Goal: Transaction & Acquisition: Subscribe to service/newsletter

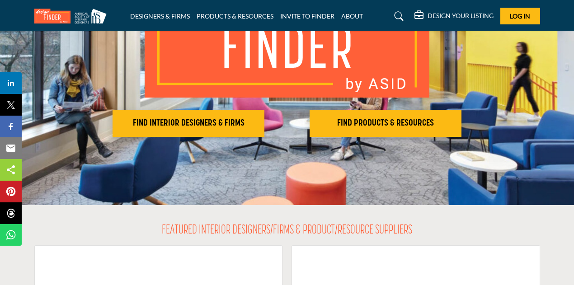
scroll to position [123, 0]
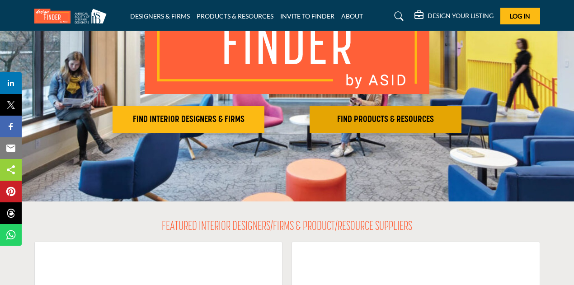
click at [408, 121] on h2 "FIND PRODUCTS & RESOURCES" at bounding box center [385, 119] width 146 height 11
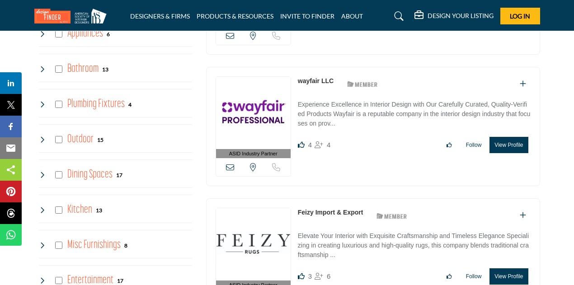
scroll to position [720, 0]
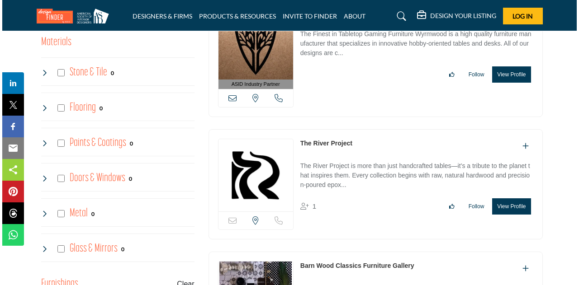
scroll to position [435, 0]
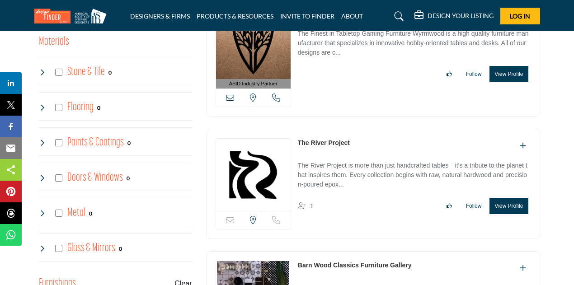
click at [508, 205] on button "View Profile" at bounding box center [508, 206] width 38 height 16
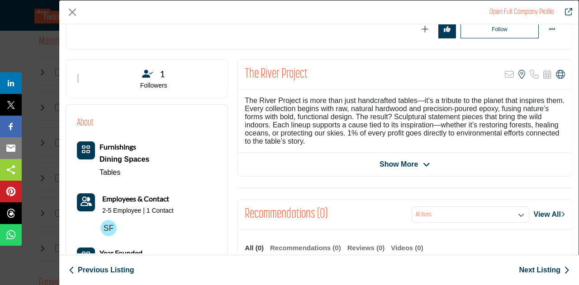
scroll to position [133, 0]
drag, startPoint x: 396, startPoint y: 166, endPoint x: 387, endPoint y: 166, distance: 9.1
click at [387, 166] on span "Show More" at bounding box center [398, 164] width 38 height 11
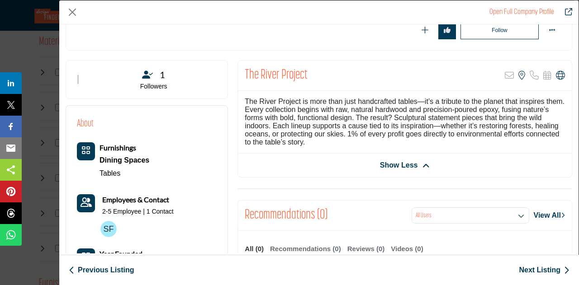
scroll to position [0, 0]
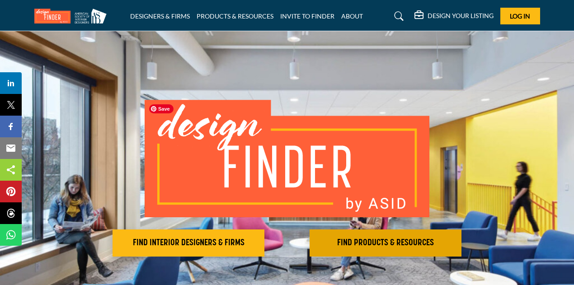
click at [388, 243] on h2 "FIND PRODUCTS & RESOURCES" at bounding box center [385, 243] width 146 height 11
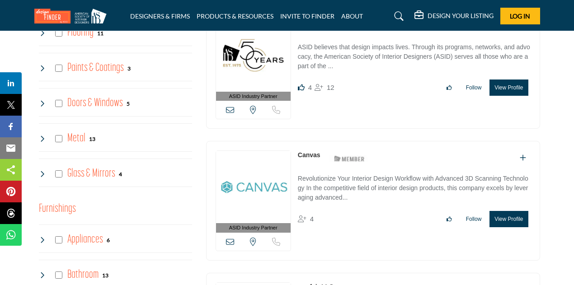
scroll to position [664, 0]
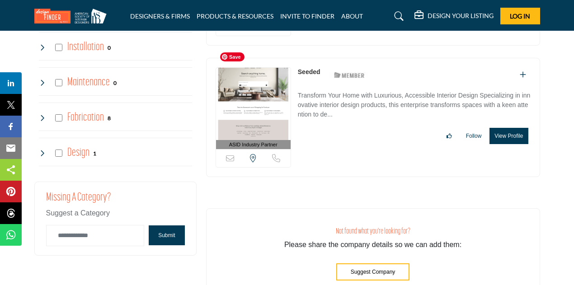
scroll to position [2221, 0]
click at [372, 240] on span "Please share the company details so we can add them:" at bounding box center [372, 244] width 177 height 8
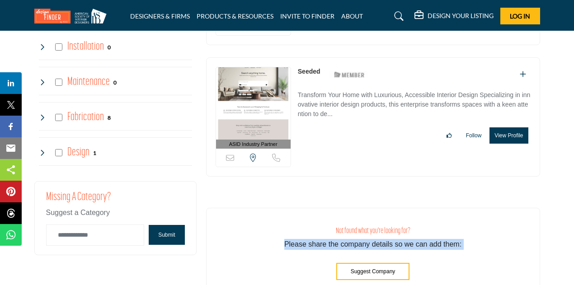
click at [372, 240] on span "Please share the company details so we can add them:" at bounding box center [372, 244] width 177 height 8
click at [382, 240] on span "Please share the company details so we can add them:" at bounding box center [372, 244] width 177 height 8
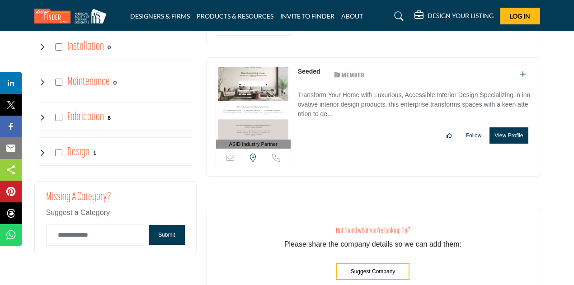
scroll to position [2373, 0]
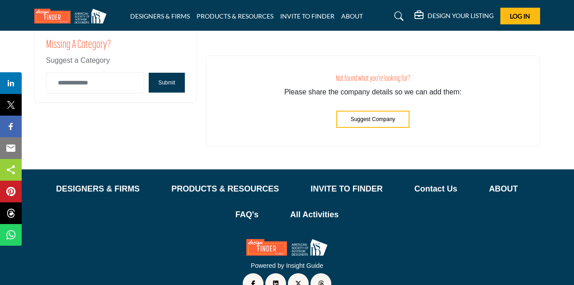
click at [385, 116] on span "Suggest Company" at bounding box center [373, 119] width 45 height 6
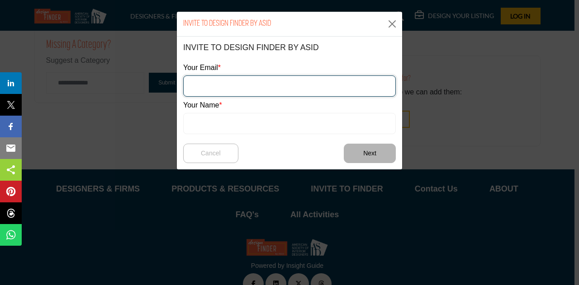
click at [268, 85] on input "email" at bounding box center [289, 85] width 212 height 21
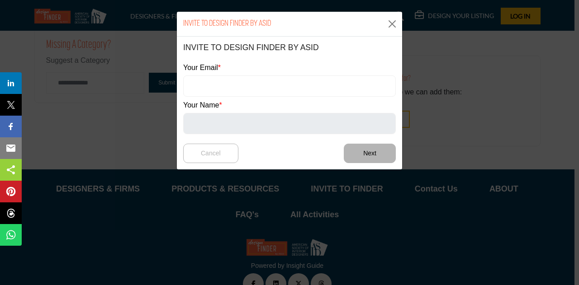
click at [266, 71] on div "Your Email" at bounding box center [289, 79] width 212 height 34
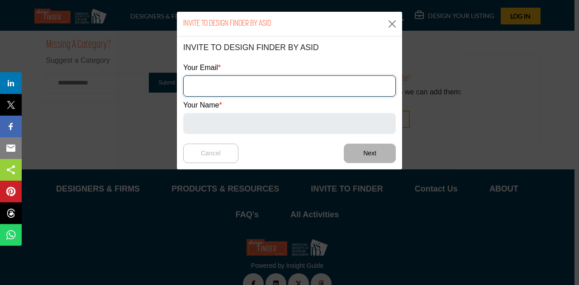
click at [303, 81] on input "email" at bounding box center [289, 85] width 212 height 21
type input "**********"
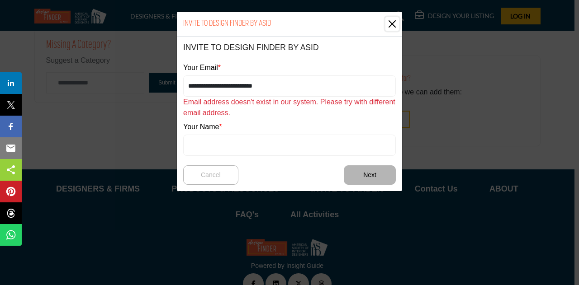
click at [392, 24] on button "Close" at bounding box center [392, 24] width 14 height 14
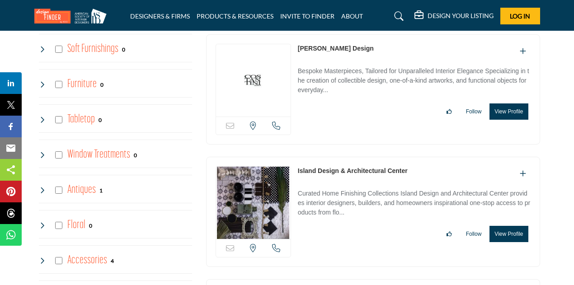
scroll to position [1322, 0]
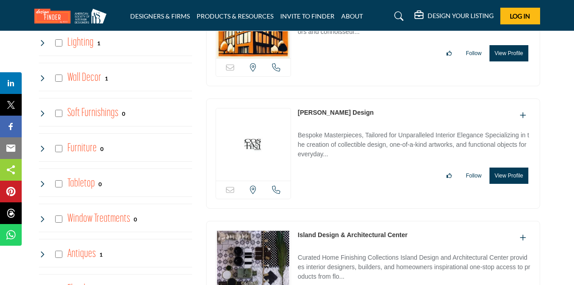
click at [435, 15] on h5 "DESIGN YOUR LISTING" at bounding box center [461, 16] width 66 height 8
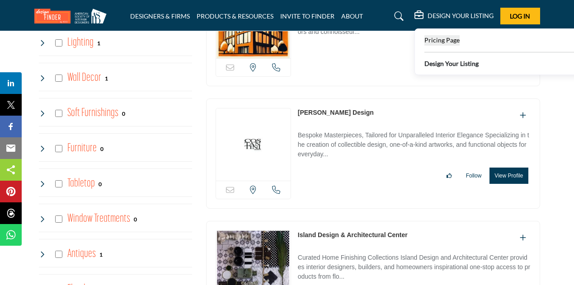
click at [447, 41] on span "Pricing Page" at bounding box center [441, 40] width 35 height 8
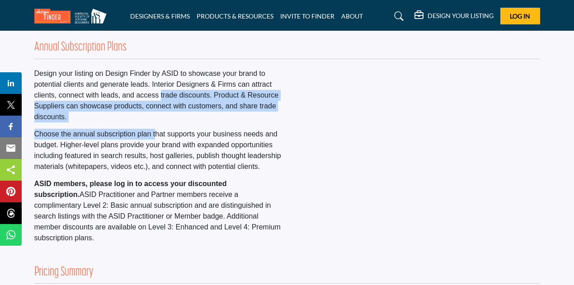
drag, startPoint x: 161, startPoint y: 94, endPoint x: 153, endPoint y: 137, distance: 44.1
click at [153, 137] on div "Design your listing on Design Finder by ASID to showcase your brand to potentia…" at bounding box center [158, 155] width 248 height 175
click at [153, 137] on p "Choose the annual subscription plan that supports your business needs and budge…" at bounding box center [158, 150] width 248 height 43
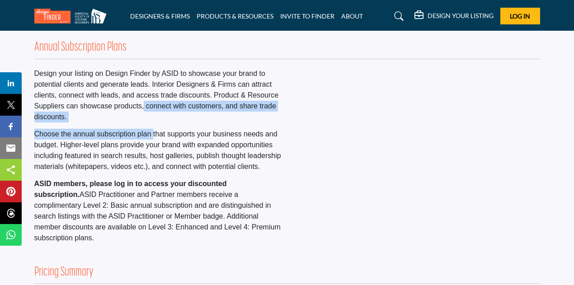
drag, startPoint x: 153, startPoint y: 137, endPoint x: 144, endPoint y: 101, distance: 37.2
click at [144, 101] on div "Design your listing on Design Finder by ASID to showcase your brand to potentia…" at bounding box center [158, 155] width 248 height 175
click at [144, 101] on p "Design your listing on Design Finder by ASID to showcase your brand to potentia…" at bounding box center [158, 95] width 248 height 54
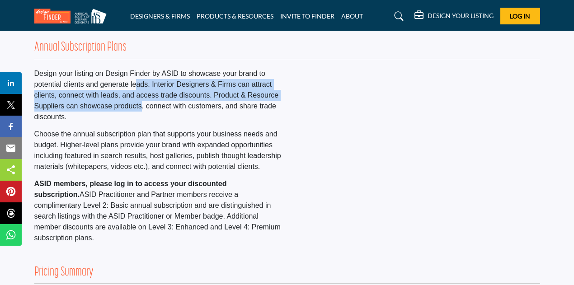
drag, startPoint x: 136, startPoint y: 85, endPoint x: 142, endPoint y: 112, distance: 27.7
click at [142, 112] on p "Design your listing on Design Finder by ASID to showcase your brand to potentia…" at bounding box center [158, 95] width 248 height 54
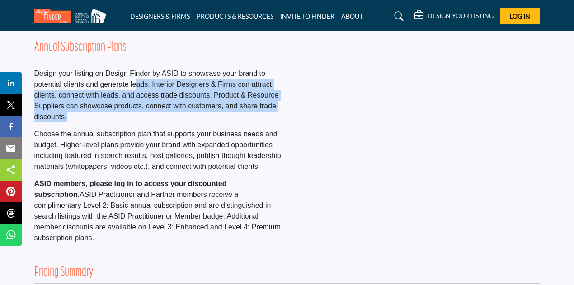
click at [142, 112] on p "Design your listing on Design Finder by ASID to showcase your brand to potentia…" at bounding box center [158, 95] width 248 height 54
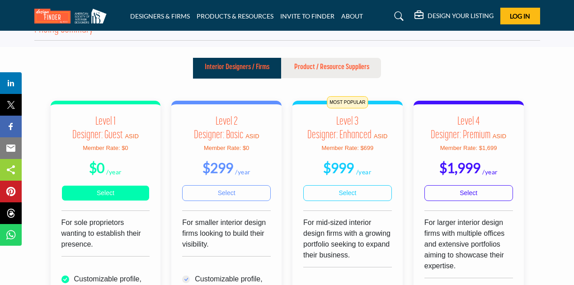
scroll to position [254, 0]
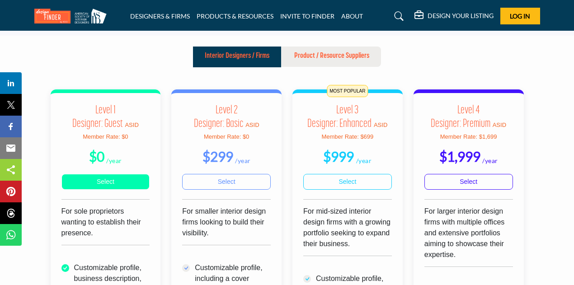
click at [118, 174] on link "Select" at bounding box center [105, 182] width 89 height 16
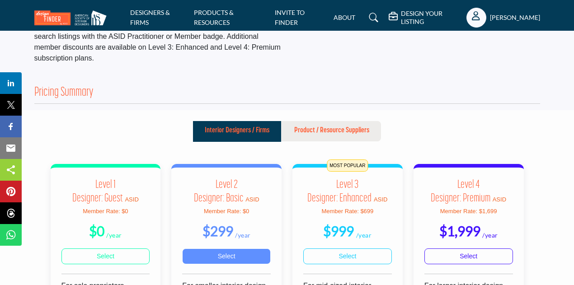
scroll to position [256, 0]
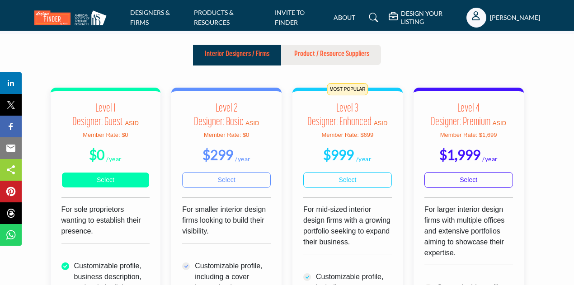
click at [122, 172] on link "Select" at bounding box center [105, 180] width 89 height 16
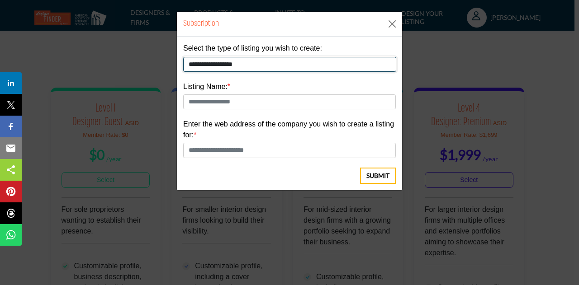
click at [268, 68] on select "**********" at bounding box center [289, 64] width 213 height 15
select select "**********"
click at [183, 57] on select "**********" at bounding box center [289, 64] width 213 height 15
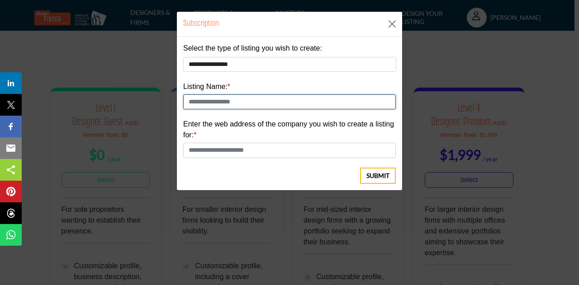
click at [257, 105] on input "text" at bounding box center [289, 101] width 212 height 15
type input "**********"
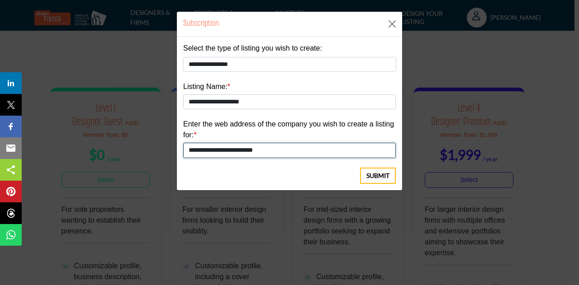
type input "**********"
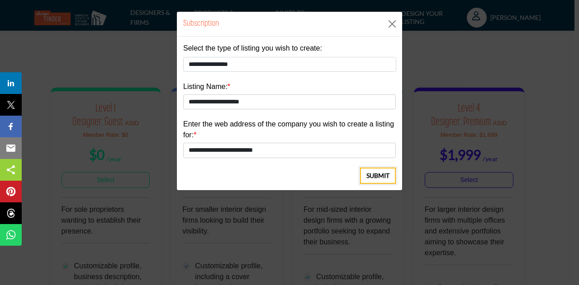
click at [365, 172] on button "Submit" at bounding box center [378, 176] width 36 height 16
click at [368, 173] on span "Submit" at bounding box center [377, 175] width 23 height 9
click at [391, 25] on button "Close" at bounding box center [392, 24] width 14 height 14
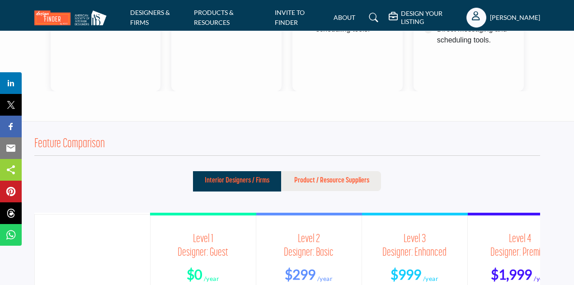
scroll to position [728, 0]
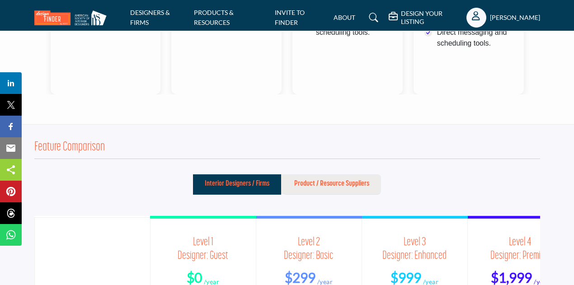
click at [332, 179] on p "Product / Resource Suppliers" at bounding box center [331, 184] width 75 height 11
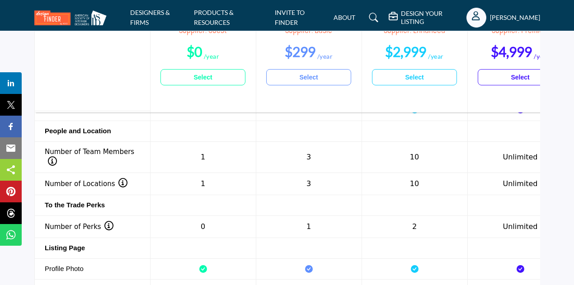
scroll to position [1163, 0]
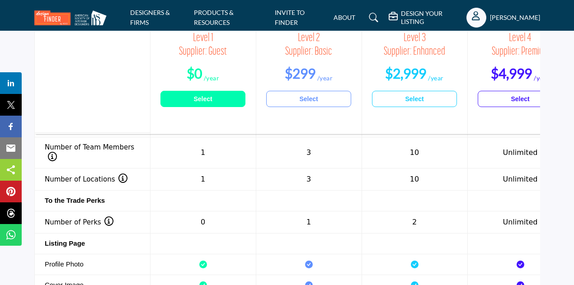
click at [212, 91] on link "Select" at bounding box center [202, 99] width 85 height 16
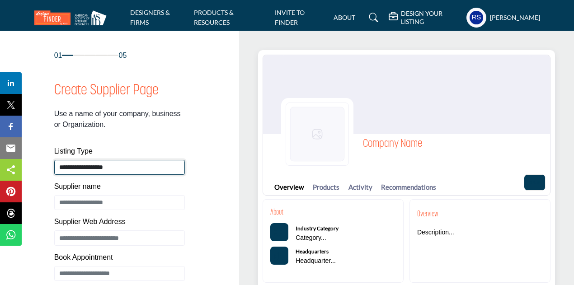
click at [137, 161] on select "**********" at bounding box center [119, 167] width 131 height 15
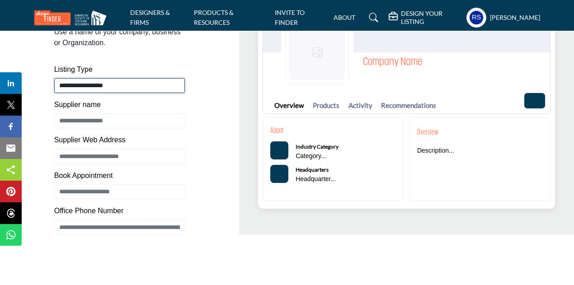
scroll to position [85, 0]
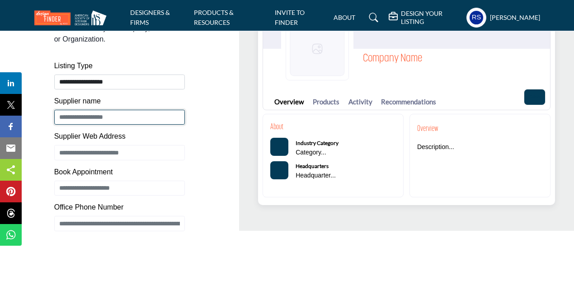
click at [107, 116] on input "Enter Supplier name" at bounding box center [119, 117] width 131 height 15
click at [52, 160] on div "**********" at bounding box center [119, 113] width 141 height 237
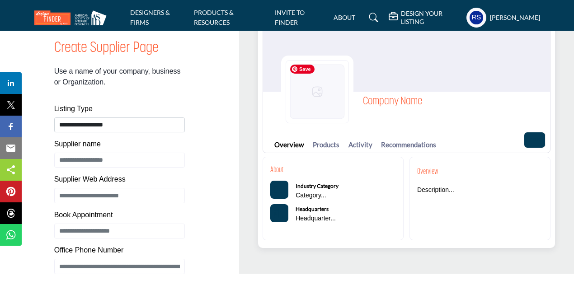
scroll to position [36, 0]
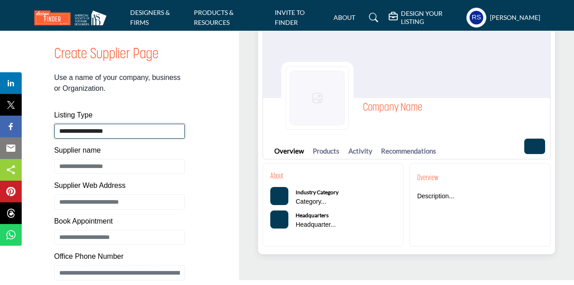
click at [113, 132] on select "**********" at bounding box center [119, 131] width 131 height 15
select select "**********"
click at [54, 124] on select "**********" at bounding box center [119, 131] width 131 height 15
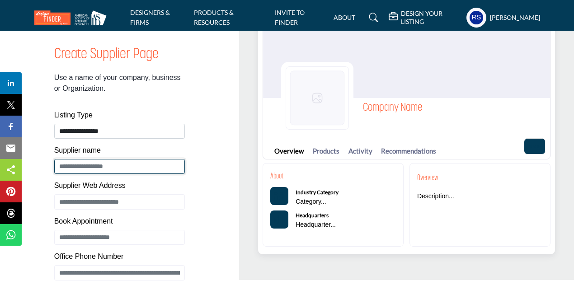
click at [114, 164] on input "Enter Supplier name" at bounding box center [119, 166] width 131 height 15
type input "**********"
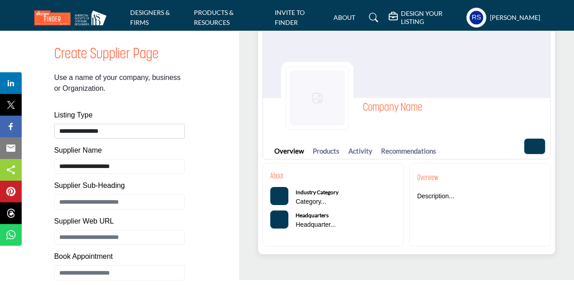
type input "**********"
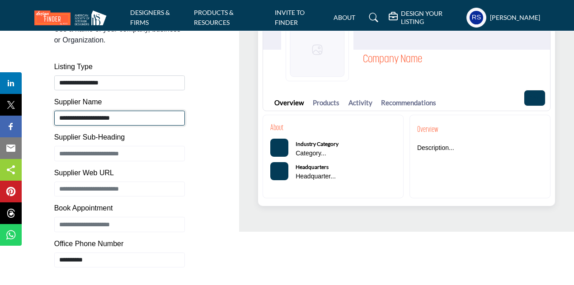
scroll to position [85, 0]
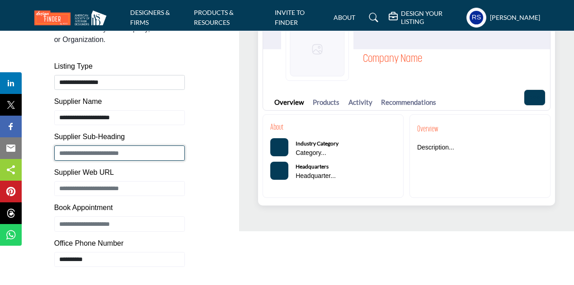
click at [136, 154] on input "Enter Supplier Sub-Heading" at bounding box center [119, 153] width 131 height 15
click at [97, 153] on input "**********" at bounding box center [119, 153] width 131 height 15
type input "**********"
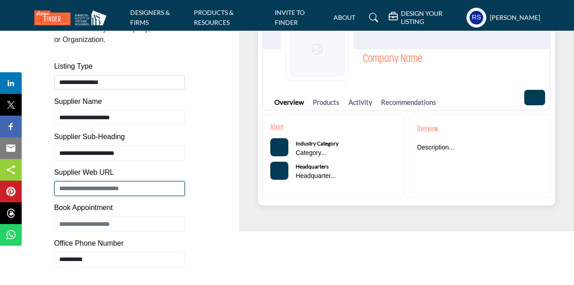
click at [118, 187] on input "Enter Supplier Web Address" at bounding box center [119, 188] width 131 height 15
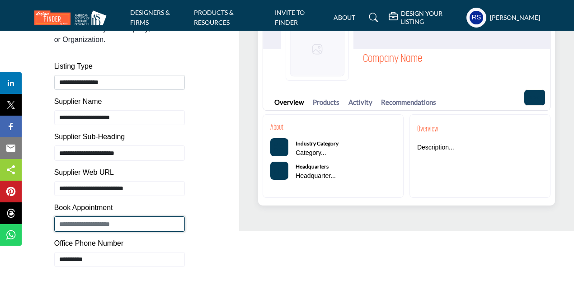
click at [145, 223] on input "Enter Book Appointment" at bounding box center [119, 223] width 131 height 15
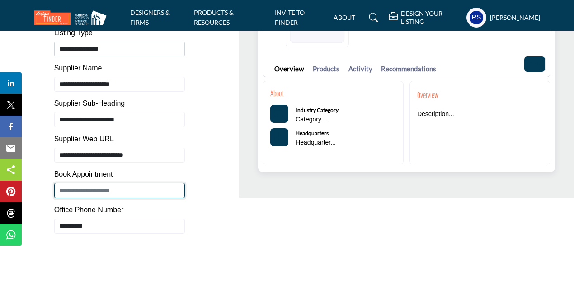
scroll to position [119, 0]
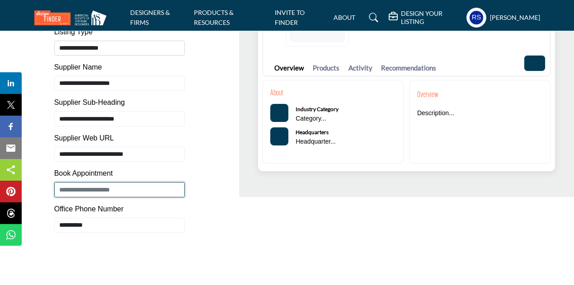
click at [130, 183] on input "Enter Book Appointment" at bounding box center [119, 189] width 131 height 15
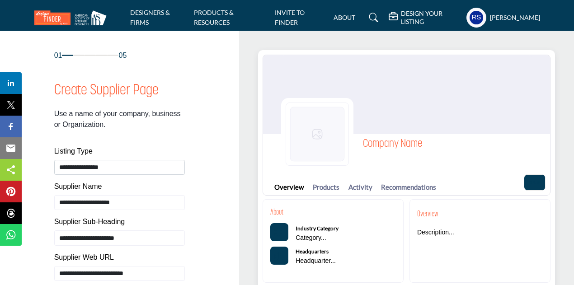
click at [207, 118] on div "01 05 Create Supplier Page Listing Type Supplier Name" at bounding box center [119, 243] width 211 height 386
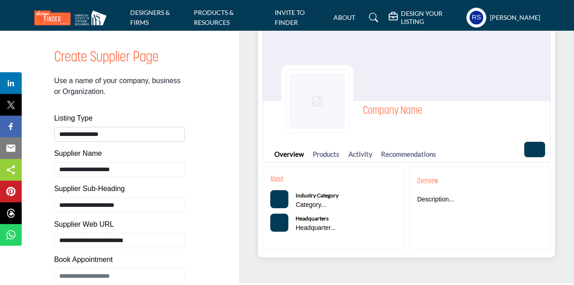
scroll to position [33, 0]
click at [329, 158] on link "Products" at bounding box center [326, 155] width 27 height 10
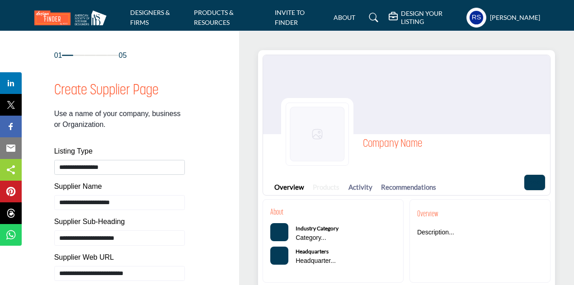
click at [321, 189] on link "Products" at bounding box center [326, 187] width 27 height 10
click at [352, 190] on link "Activity" at bounding box center [360, 187] width 24 height 10
click at [399, 194] on div "Overview Products Activity Recommendations" at bounding box center [348, 187] width 148 height 16
click at [396, 188] on link "Recommendations" at bounding box center [408, 187] width 55 height 10
click at [333, 121] on img at bounding box center [317, 134] width 63 height 63
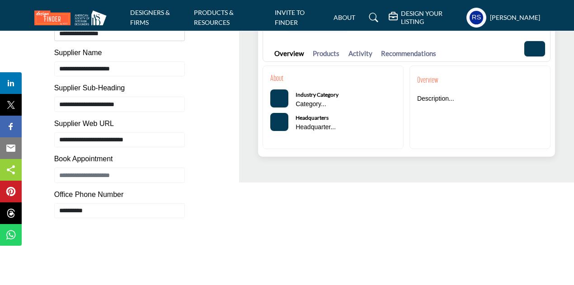
scroll to position [266, 0]
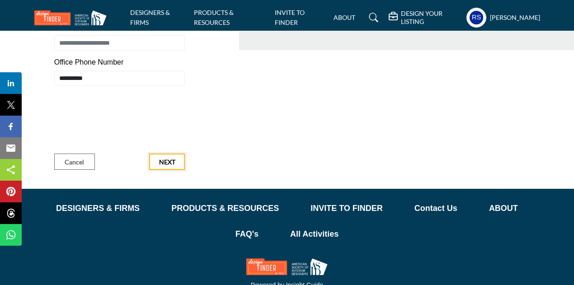
click at [174, 162] on span "Next" at bounding box center [167, 162] width 16 height 9
type input "**********"
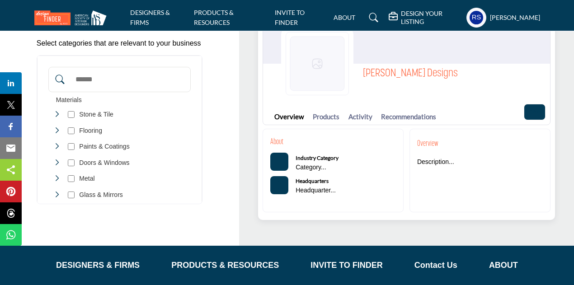
scroll to position [68, 0]
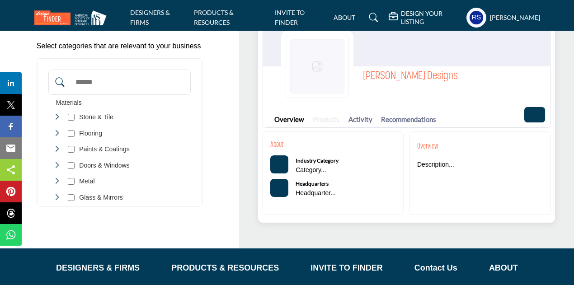
click at [323, 116] on link "Products" at bounding box center [326, 119] width 27 height 10
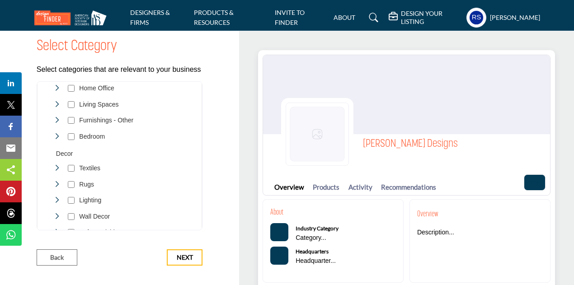
scroll to position [293, 0]
click at [188, 267] on div "02 05 Select Category *" at bounding box center [119, 158] width 239 height 254
drag, startPoint x: 188, startPoint y: 259, endPoint x: 179, endPoint y: 171, distance: 88.1
click at [179, 171] on div "02 05 Select Category" at bounding box center [119, 136] width 175 height 260
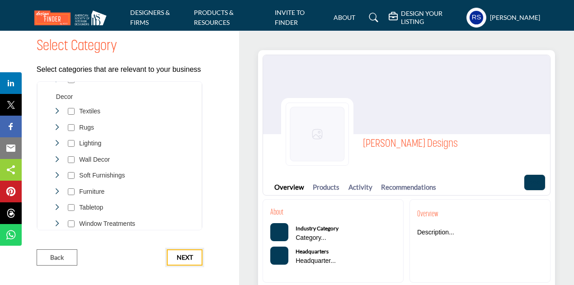
scroll to position [362, 0]
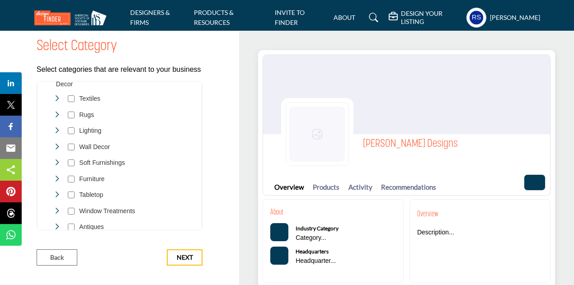
click at [74, 176] on div "Furniture 24" at bounding box center [81, 179] width 56 height 13
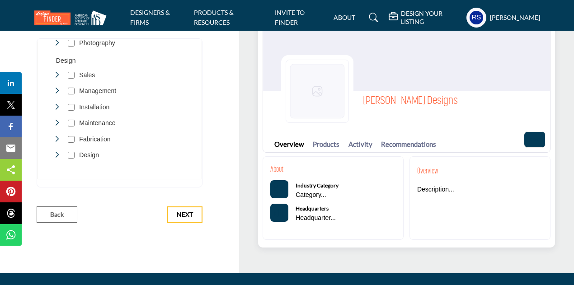
scroll to position [43, 0]
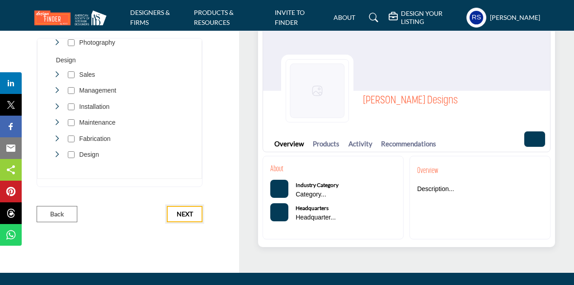
click at [182, 210] on span "Next" at bounding box center [185, 214] width 16 height 9
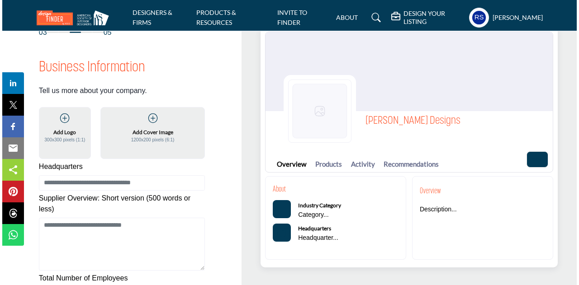
scroll to position [24, 0]
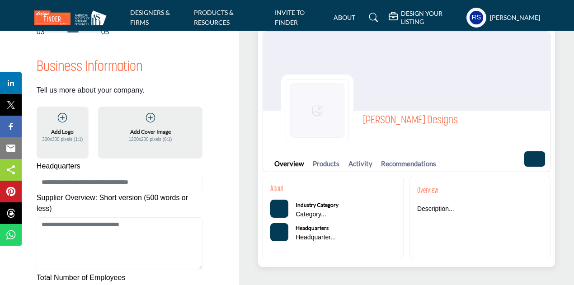
click at [64, 119] on icon at bounding box center [62, 117] width 9 height 9
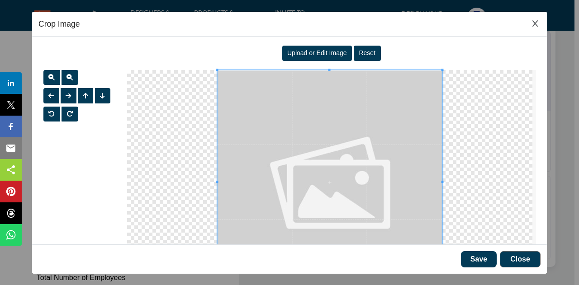
click at [315, 52] on span "Upload or Edit Image" at bounding box center [317, 52] width 60 height 7
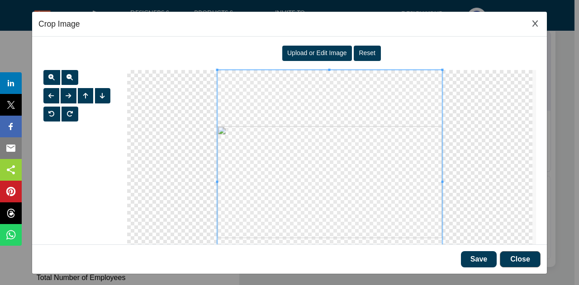
click at [337, 48] on div "Upload or Edit Image" at bounding box center [317, 53] width 70 height 15
click at [357, 58] on button "Reset" at bounding box center [366, 53] width 27 height 15
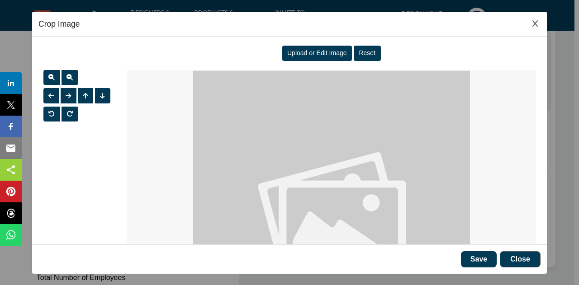
click at [337, 56] on div "Upload or Edit Image" at bounding box center [317, 53] width 70 height 15
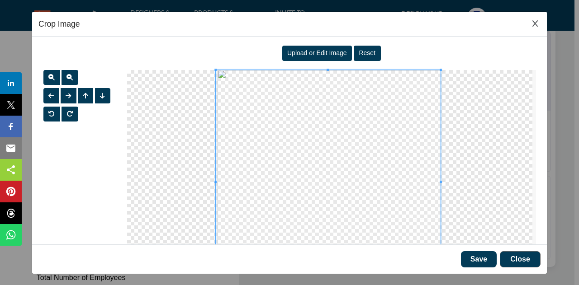
click at [398, 127] on span at bounding box center [328, 182] width 225 height 225
click at [372, 52] on span "Reset" at bounding box center [366, 52] width 17 height 7
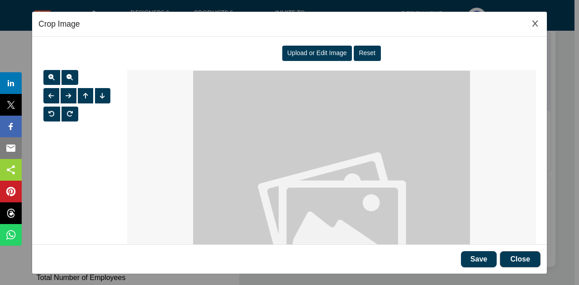
click at [324, 56] on span "Upload or Edit Image" at bounding box center [317, 52] width 60 height 7
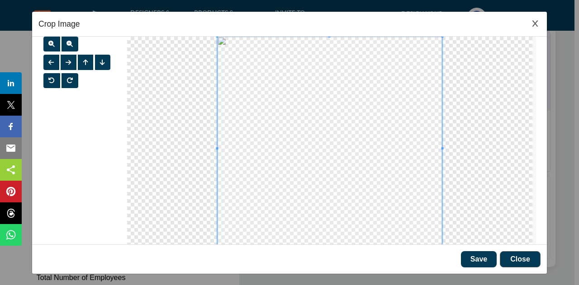
scroll to position [55, 0]
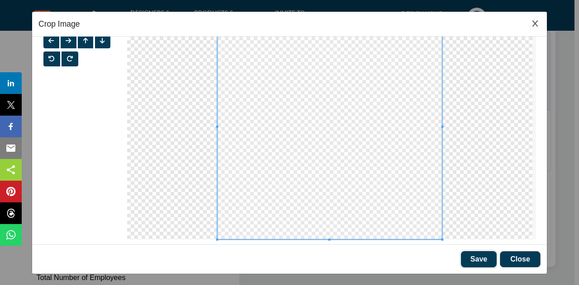
click at [482, 263] on button "Save" at bounding box center [479, 259] width 36 height 16
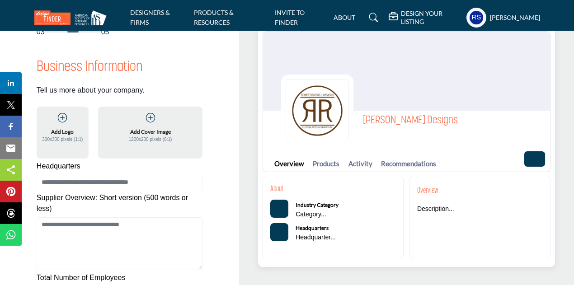
click at [155, 121] on div "Add Cover Image 1200x200 pixels (6:1)" at bounding box center [150, 128] width 87 height 31
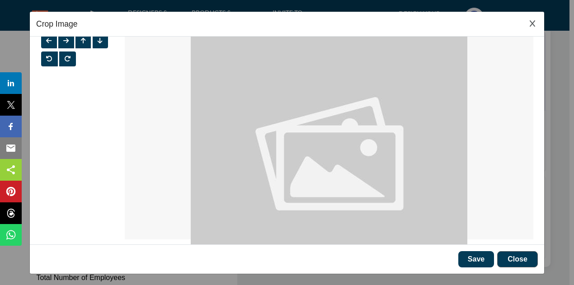
scroll to position [0, 0]
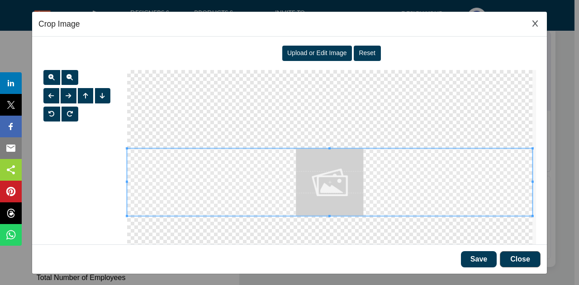
click at [314, 52] on span "Upload or Edit Image" at bounding box center [317, 52] width 60 height 7
click at [330, 52] on span "Upload or Edit Image" at bounding box center [317, 52] width 60 height 7
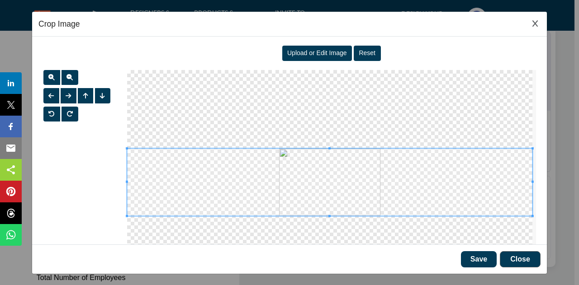
click at [322, 91] on div at bounding box center [329, 182] width 405 height 225
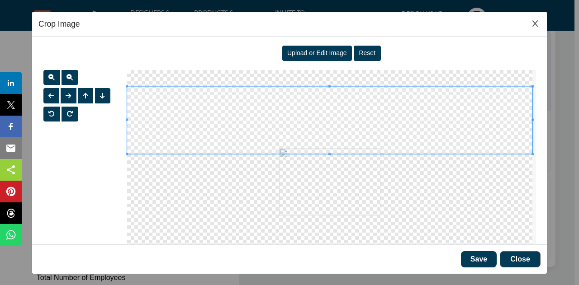
click at [349, 106] on span at bounding box center [329, 119] width 405 height 67
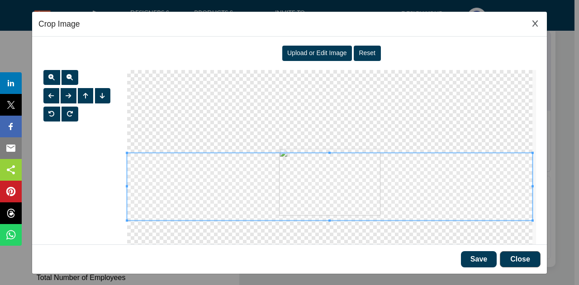
click at [343, 193] on span at bounding box center [329, 186] width 405 height 67
click at [339, 178] on span at bounding box center [329, 186] width 405 height 67
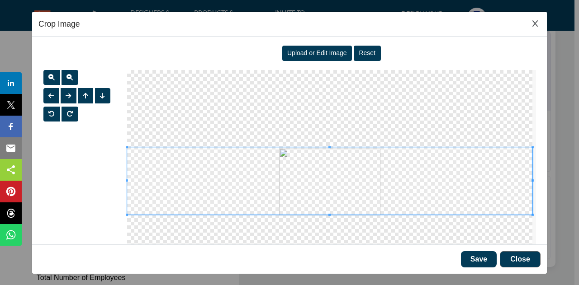
click at [340, 169] on span at bounding box center [329, 180] width 405 height 67
click at [52, 71] on button "button" at bounding box center [51, 77] width 17 height 15
click at [49, 74] on span "button" at bounding box center [51, 77] width 6 height 6
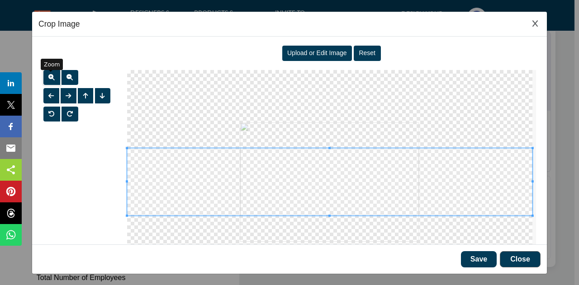
click at [49, 74] on span "button" at bounding box center [51, 77] width 6 height 6
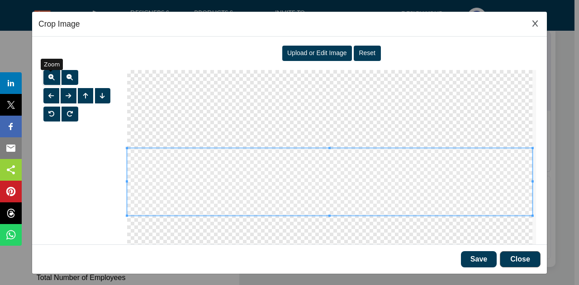
click at [49, 74] on span "button" at bounding box center [51, 77] width 6 height 6
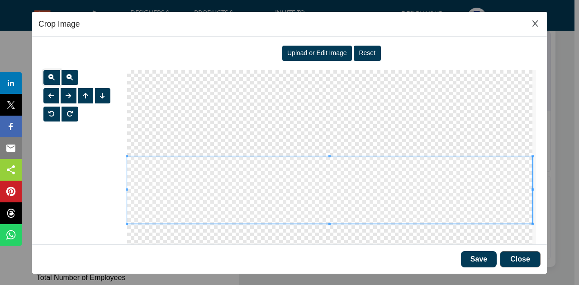
click at [356, 216] on span at bounding box center [329, 189] width 405 height 67
click at [71, 79] on span "button" at bounding box center [69, 77] width 6 height 6
click at [72, 75] on span "button" at bounding box center [69, 77] width 6 height 6
click at [55, 76] on button "button" at bounding box center [51, 77] width 17 height 15
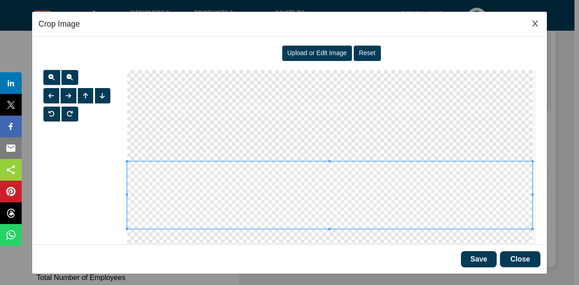
click at [376, 201] on span at bounding box center [329, 194] width 405 height 67
click at [480, 260] on button "Save" at bounding box center [479, 259] width 36 height 16
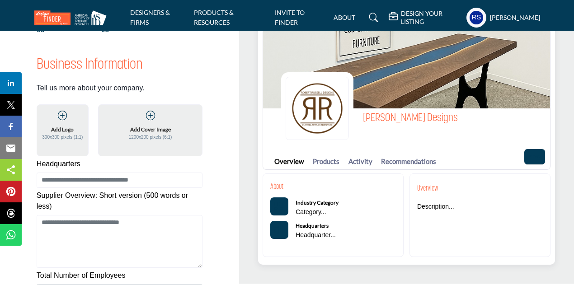
scroll to position [24, 0]
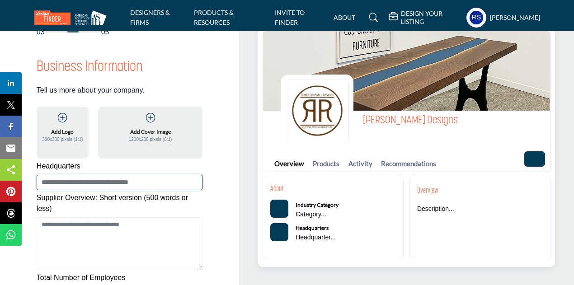
click at [123, 185] on input at bounding box center [120, 182] width 166 height 15
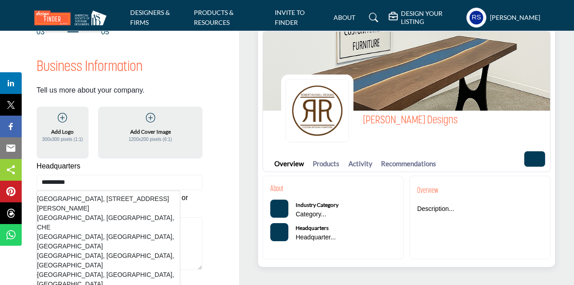
click at [78, 232] on li "Geneva, IL, USA" at bounding box center [108, 241] width 143 height 19
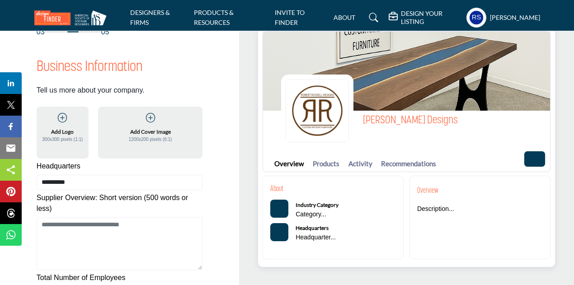
type input "**********"
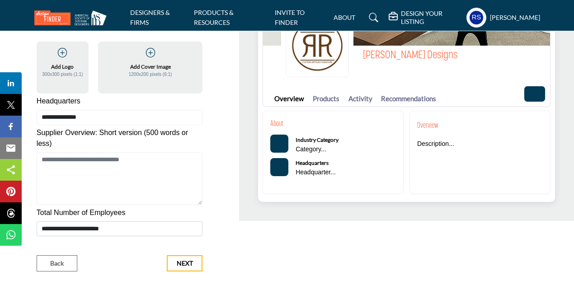
scroll to position [89, 0]
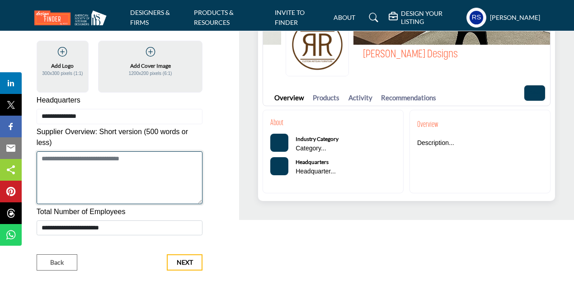
click at [127, 177] on textarea "Shortoverview" at bounding box center [120, 177] width 166 height 53
click at [80, 162] on textarea "Shortoverview" at bounding box center [120, 177] width 166 height 53
paste textarea "**********"
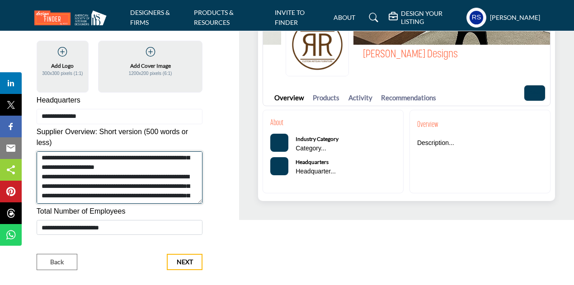
scroll to position [39, 0]
click at [138, 179] on textarea "Shortoverview" at bounding box center [120, 177] width 166 height 53
click at [110, 181] on textarea "Shortoverview" at bounding box center [120, 177] width 166 height 53
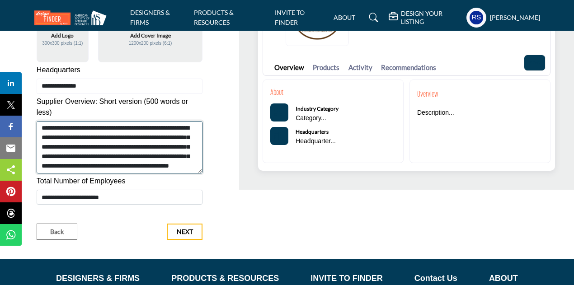
scroll to position [120, 0]
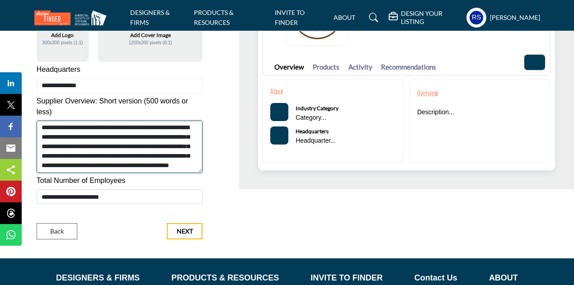
type textarea "**********"
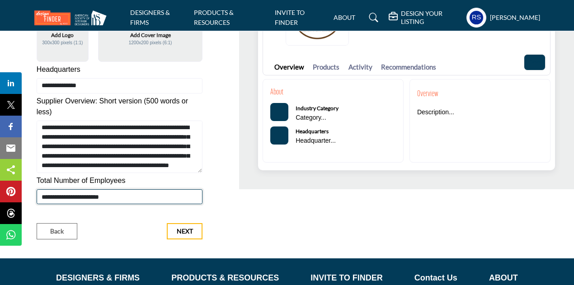
click at [123, 196] on select "**********" at bounding box center [120, 196] width 166 height 15
select select "***"
click at [37, 189] on select "**********" at bounding box center [120, 196] width 166 height 15
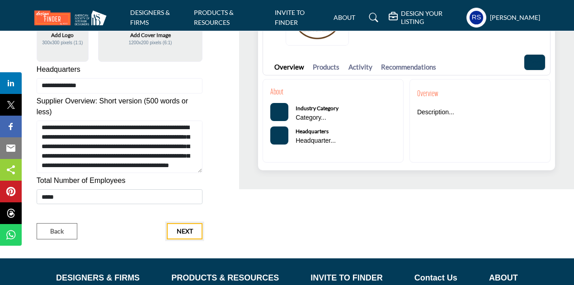
click at [191, 230] on span "Next" at bounding box center [185, 231] width 16 height 9
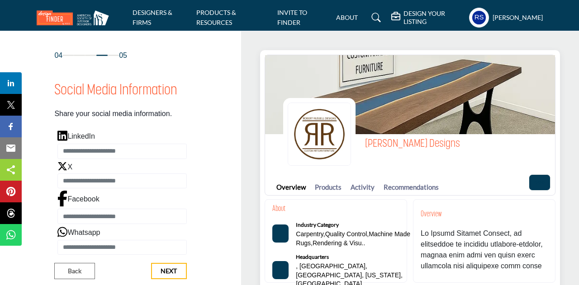
scroll to position [6, 0]
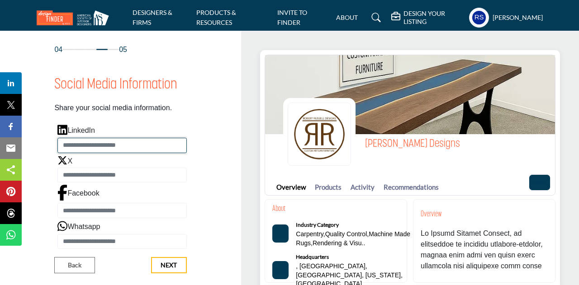
click at [103, 141] on input "Enter LinkedIn" at bounding box center [121, 145] width 129 height 15
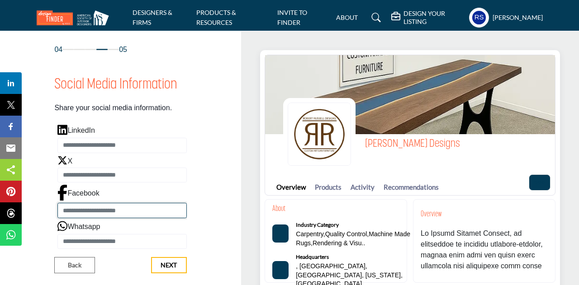
click at [94, 207] on input "Enter Facebook" at bounding box center [121, 210] width 129 height 15
click at [97, 208] on input "Enter Facebook" at bounding box center [121, 210] width 129 height 15
paste input "**********"
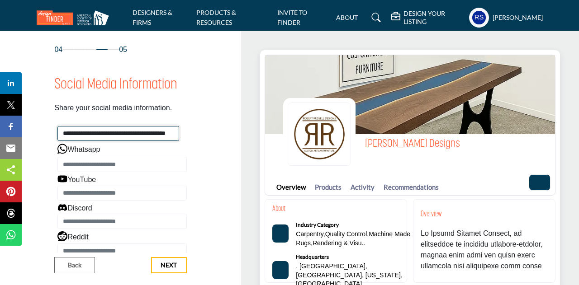
scroll to position [77, 0]
type input "**********"
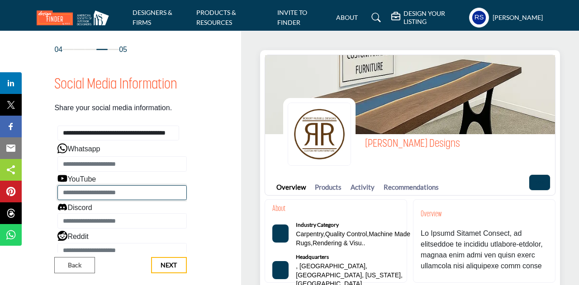
click at [114, 192] on input "Enter YouTube" at bounding box center [121, 192] width 129 height 15
click at [122, 191] on input "Enter YouTube" at bounding box center [121, 192] width 129 height 15
paste input "**********"
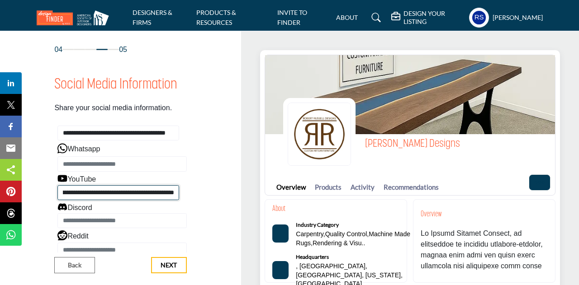
type input "**********"
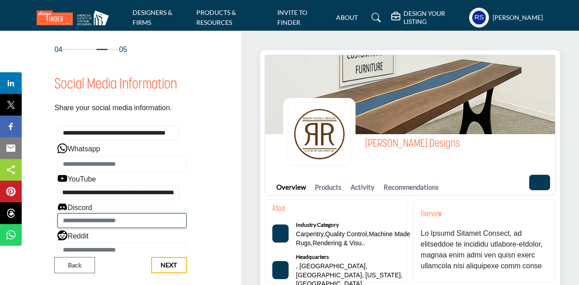
scroll to position [0, 0]
click at [118, 226] on input "Enter Discord" at bounding box center [121, 220] width 129 height 15
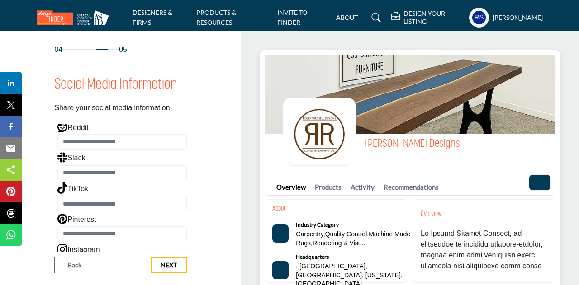
scroll to position [189, 0]
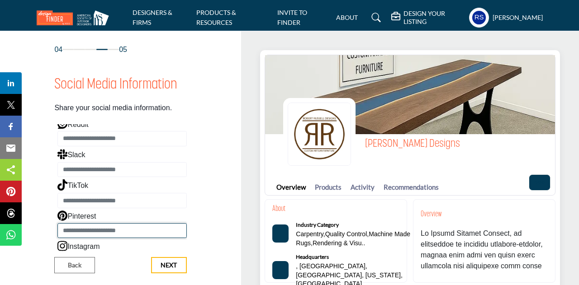
click at [134, 226] on input "Enter Pinterest" at bounding box center [121, 230] width 129 height 15
click at [99, 223] on input "Enter Pinterest" at bounding box center [121, 230] width 129 height 15
paste input "**********"
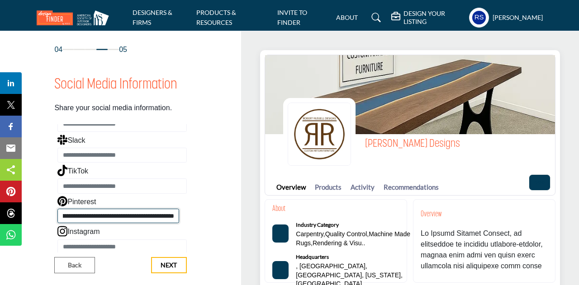
type input "**********"
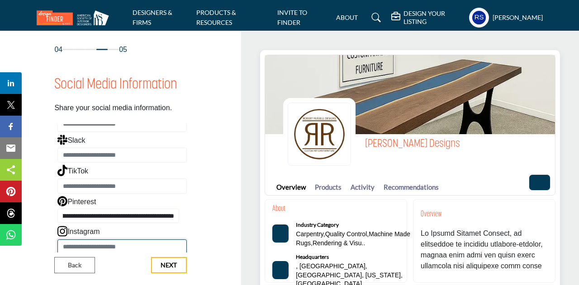
click at [101, 242] on input "Enter Instagram" at bounding box center [121, 247] width 129 height 15
click at [137, 245] on input "Enter Instagram" at bounding box center [121, 247] width 129 height 15
paste input "**********"
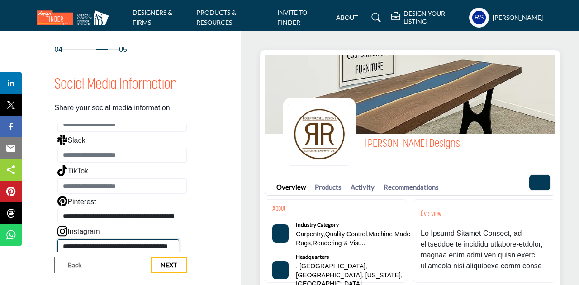
type input "**********"
click at [162, 263] on span "Next" at bounding box center [168, 265] width 16 height 9
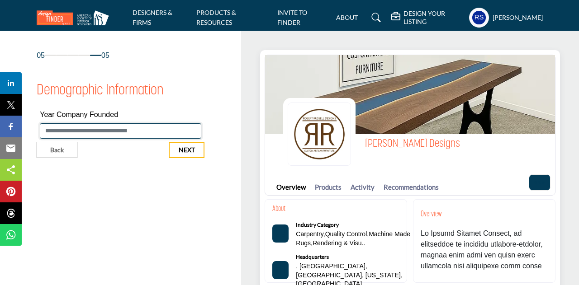
click at [102, 128] on input "Enter value for Year Company Founded" at bounding box center [120, 130] width 161 height 15
type input "****"
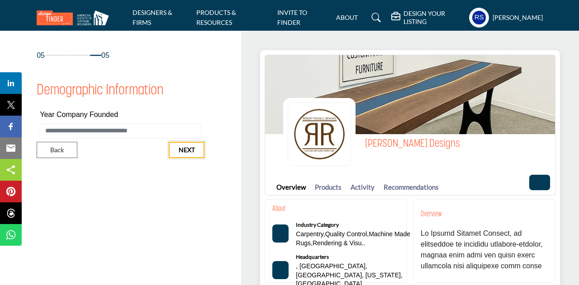
click at [189, 151] on span "Next" at bounding box center [187, 150] width 16 height 9
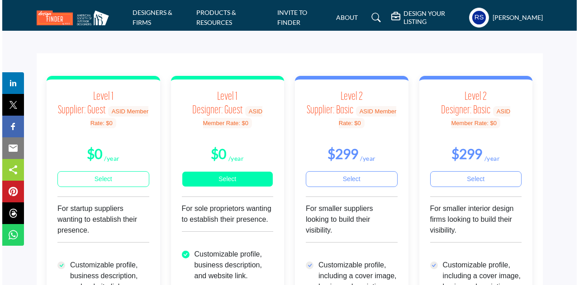
scroll to position [45, 0]
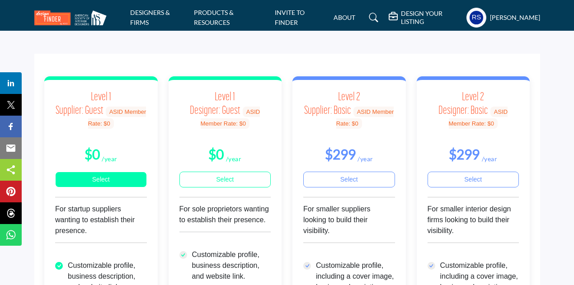
click at [96, 177] on link "Select" at bounding box center [101, 180] width 92 height 16
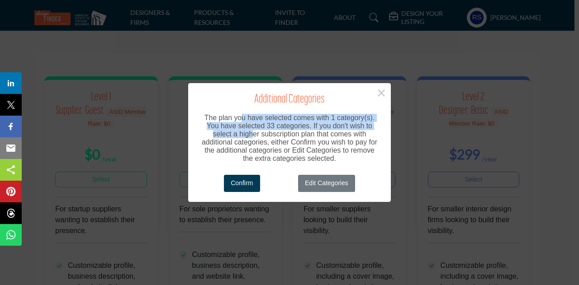
drag, startPoint x: 240, startPoint y: 116, endPoint x: 255, endPoint y: 134, distance: 23.8
click at [255, 134] on div "The plan you have selected comes with 1 category(s). You have selected 33 categ…" at bounding box center [289, 136] width 202 height 58
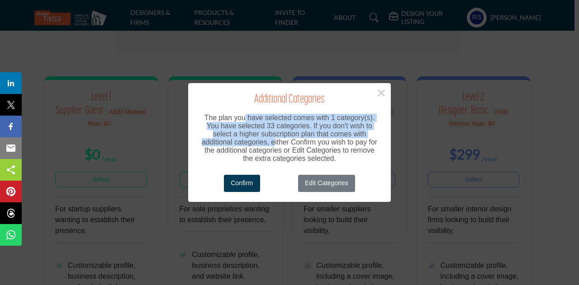
drag, startPoint x: 273, startPoint y: 143, endPoint x: 245, endPoint y: 122, distance: 35.5
click at [245, 122] on div "The plan you have selected comes with 1 category(s). You have selected 33 categ…" at bounding box center [289, 136] width 202 height 58
drag, startPoint x: 245, startPoint y: 122, endPoint x: 269, endPoint y: 144, distance: 33.0
click at [269, 144] on div "The plan you have selected comes with 1 category(s). You have selected 33 categ…" at bounding box center [289, 136] width 202 height 58
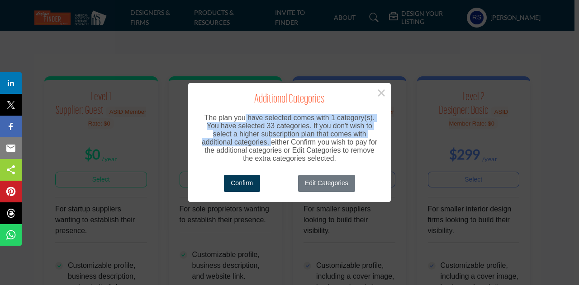
click at [269, 144] on div "The plan you have selected comes with 1 category(s). You have selected 33 categ…" at bounding box center [289, 136] width 202 height 58
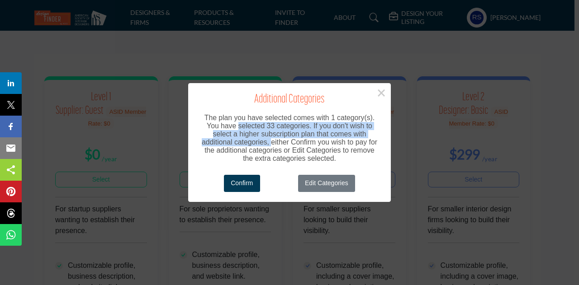
drag, startPoint x: 269, startPoint y: 144, endPoint x: 249, endPoint y: 127, distance: 26.7
click at [249, 127] on div "The plan you have selected comes with 1 category(s). You have selected 33 categ…" at bounding box center [289, 136] width 202 height 58
drag, startPoint x: 249, startPoint y: 127, endPoint x: 273, endPoint y: 146, distance: 31.0
click at [273, 146] on div "The plan you have selected comes with 1 category(s). You have selected 33 categ…" at bounding box center [289, 136] width 202 height 58
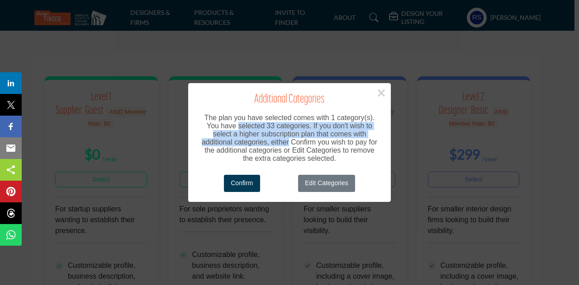
click at [273, 146] on div "The plan you have selected comes with 1 category(s). You have selected 33 categ…" at bounding box center [289, 136] width 202 height 58
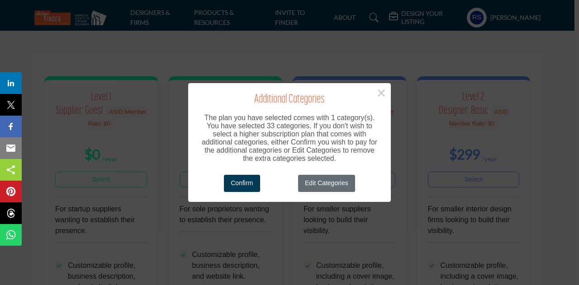
click at [325, 186] on button "Edit Categories" at bounding box center [326, 184] width 57 height 18
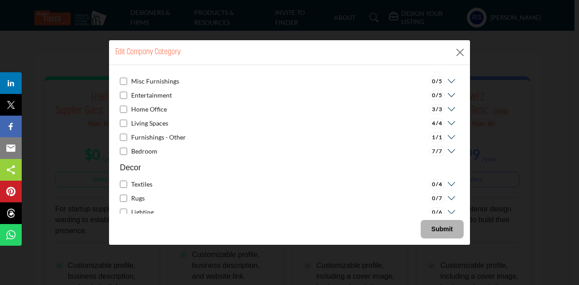
scroll to position [438, 0]
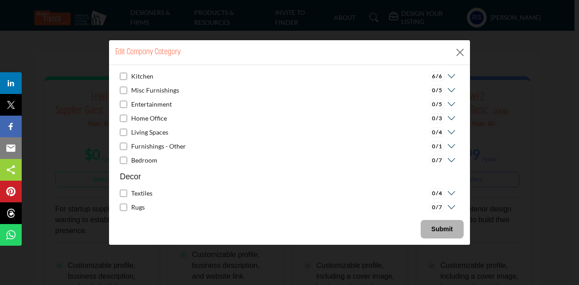
click at [128, 74] on div "Kitchen" at bounding box center [136, 76] width 33 height 11
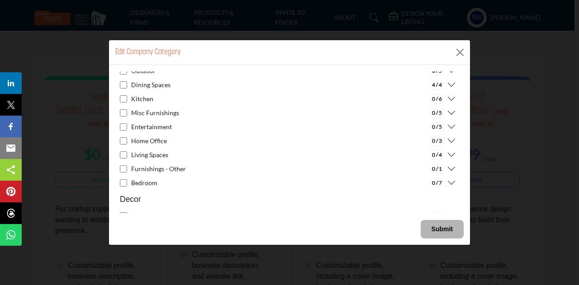
scroll to position [415, 0]
click at [448, 85] on icon at bounding box center [449, 85] width 11 height 9
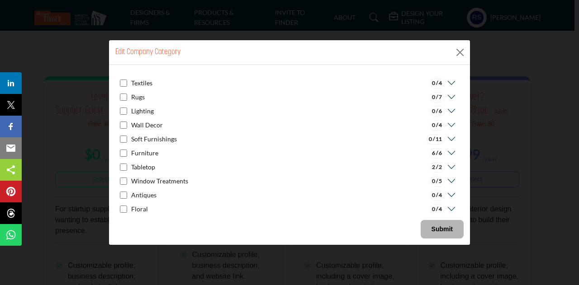
scroll to position [602, 0]
click at [449, 149] on icon at bounding box center [449, 152] width 11 height 9
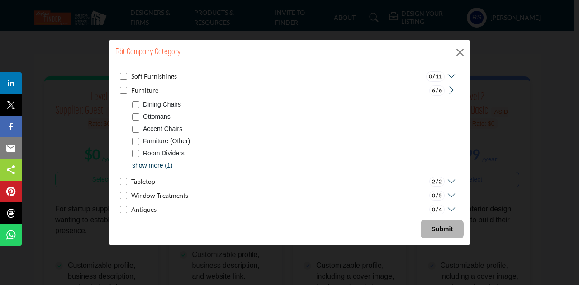
scroll to position [663, 0]
click at [448, 182] on icon at bounding box center [449, 182] width 11 height 9
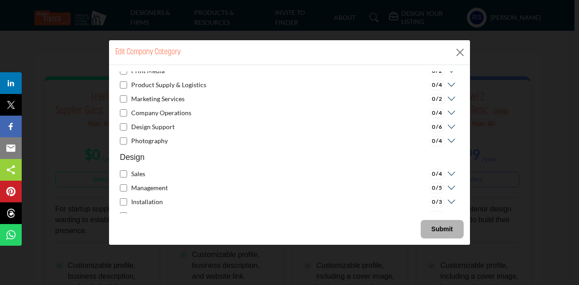
scroll to position [1075, 0]
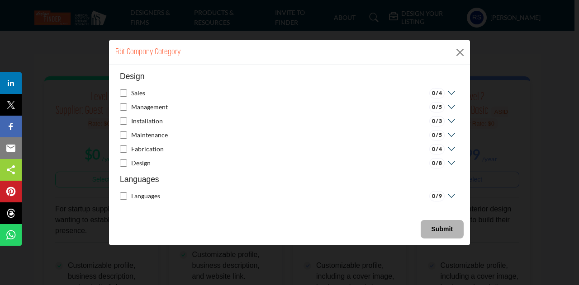
click at [441, 230] on b "Submit" at bounding box center [441, 229] width 21 height 7
click at [442, 226] on b "Submit" at bounding box center [441, 229] width 21 height 7
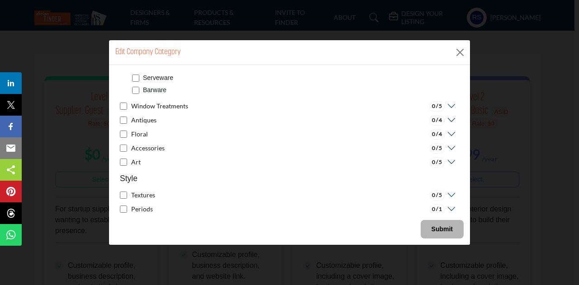
scroll to position [757, 0]
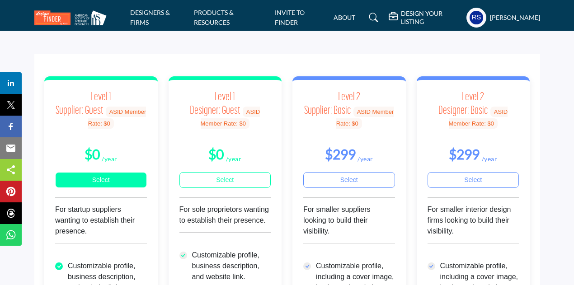
click at [117, 175] on link "Select" at bounding box center [101, 180] width 92 height 16
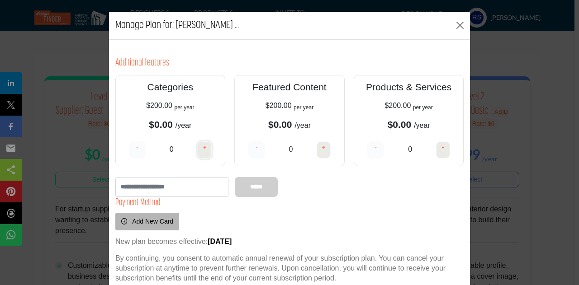
click at [203, 149] on h4 "+" at bounding box center [204, 148] width 3 height 11
click at [136, 151] on h4 "-" at bounding box center [137, 148] width 2 height 11
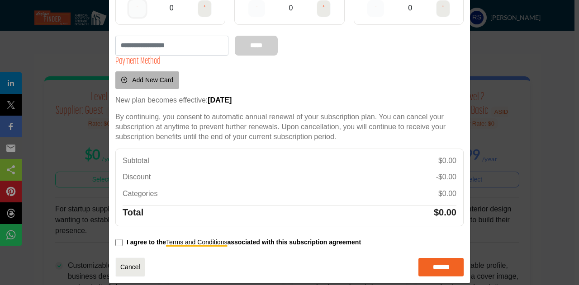
scroll to position [149, 0]
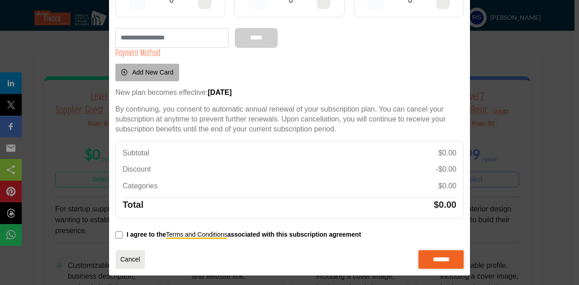
click at [429, 263] on input "*******" at bounding box center [440, 259] width 45 height 19
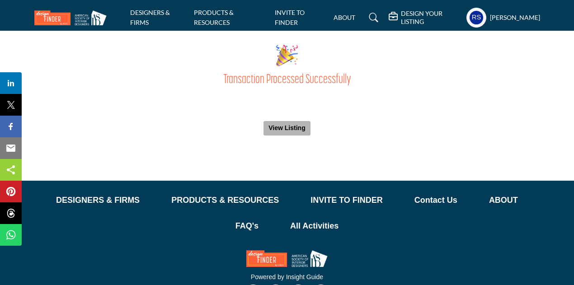
click at [290, 77] on h2 "Transaction Processed Successfully" at bounding box center [287, 80] width 574 height 15
click at [294, 126] on button "View Listing" at bounding box center [286, 128] width 47 height 14
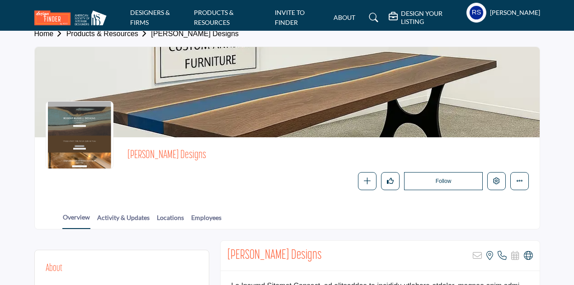
scroll to position [10, 0]
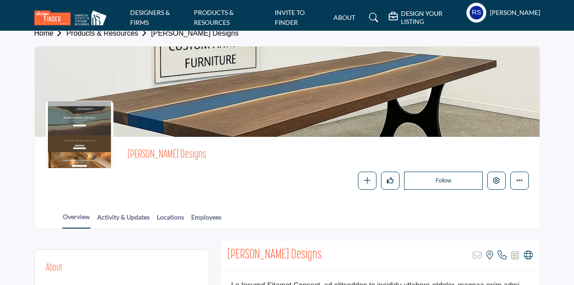
click at [0, 0] on div at bounding box center [0, 0] width 0 height 0
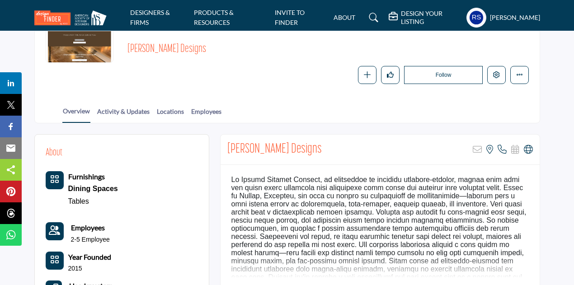
scroll to position [0, 0]
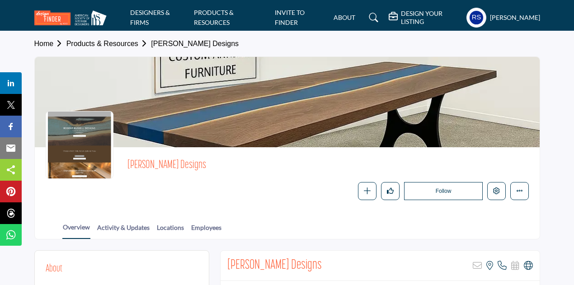
click at [490, 20] on h5 "[PERSON_NAME]" at bounding box center [515, 17] width 50 height 9
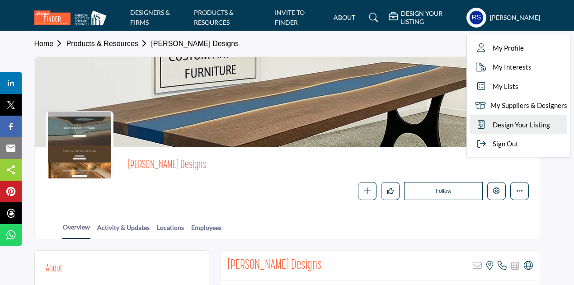
click at [507, 127] on span "Design Your Listing" at bounding box center [521, 125] width 57 height 10
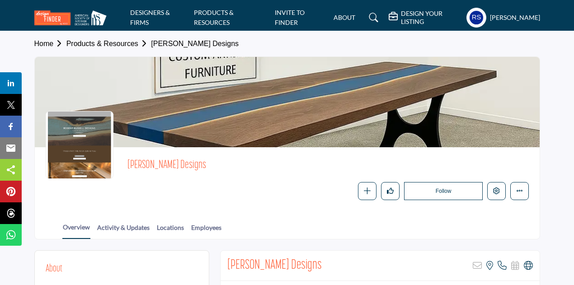
click at [109, 154] on div at bounding box center [80, 145] width 68 height 68
click at [69, 144] on div at bounding box center [80, 145] width 68 height 68
click at [503, 17] on h5 "[PERSON_NAME]" at bounding box center [515, 17] width 50 height 9
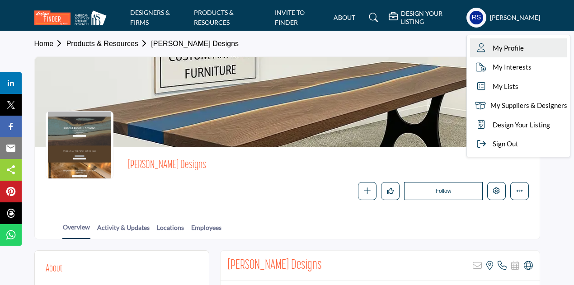
click at [495, 55] on link "My Profile" at bounding box center [518, 47] width 97 height 19
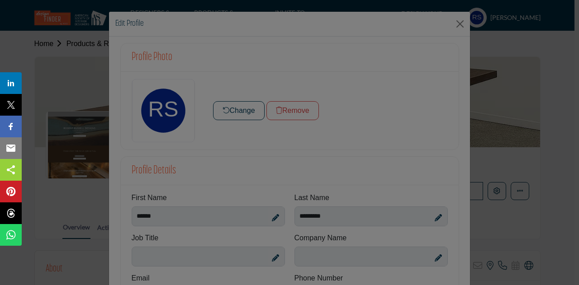
click at [452, 29] on div at bounding box center [289, 142] width 579 height 285
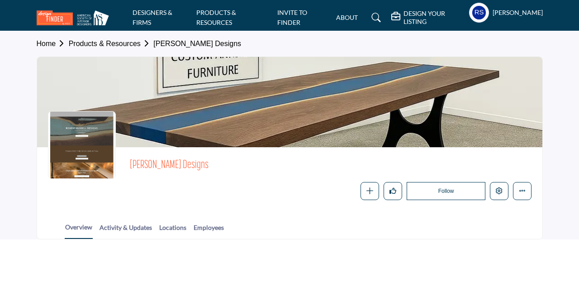
click at [496, 17] on h5 "[PERSON_NAME]" at bounding box center [517, 12] width 50 height 9
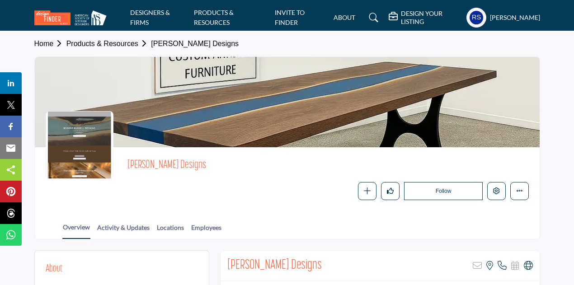
click at [491, 22] on h5 "[PERSON_NAME]" at bounding box center [515, 17] width 50 height 9
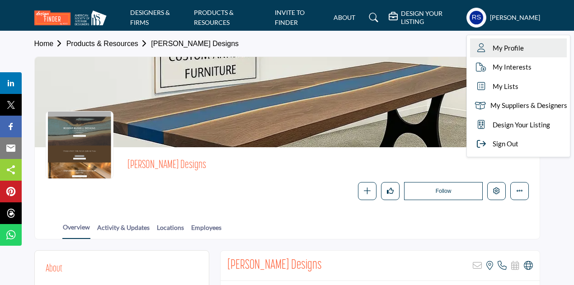
click at [487, 53] on link "My Profile" at bounding box center [518, 47] width 97 height 19
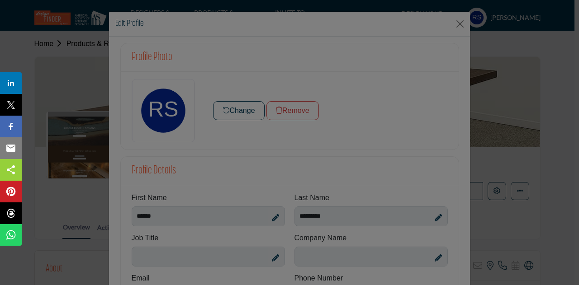
click at [231, 106] on div at bounding box center [289, 142] width 579 height 285
click at [456, 22] on div at bounding box center [289, 142] width 579 height 285
click at [524, 103] on div at bounding box center [289, 142] width 579 height 285
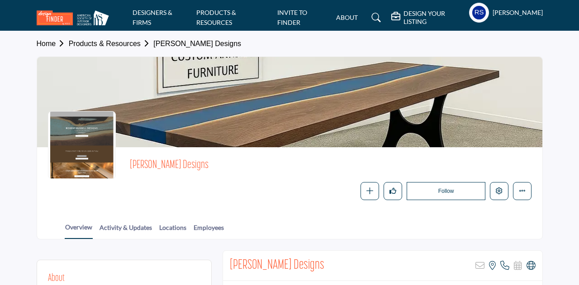
click at [518, 17] on h5 "[PERSON_NAME]" at bounding box center [517, 12] width 50 height 9
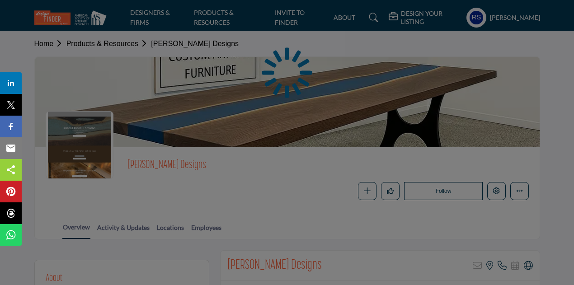
click at [409, 9] on div at bounding box center [287, 142] width 574 height 285
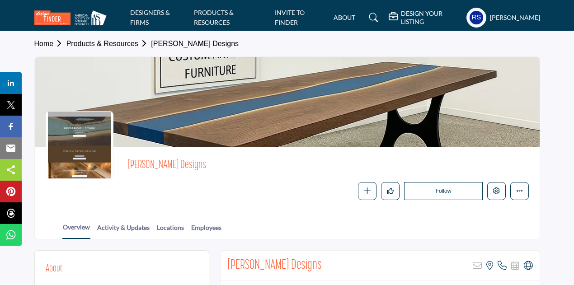
click at [409, 9] on h5 "DESIGN YOUR LISTING" at bounding box center [431, 17] width 61 height 16
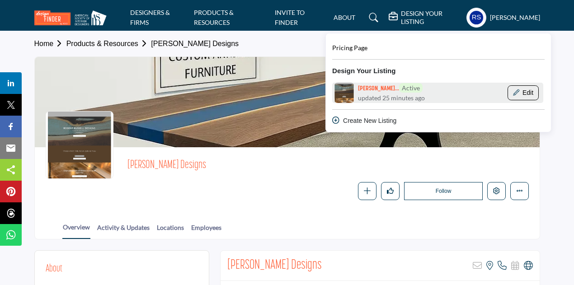
click at [527, 89] on button "Edit" at bounding box center [523, 92] width 31 height 15
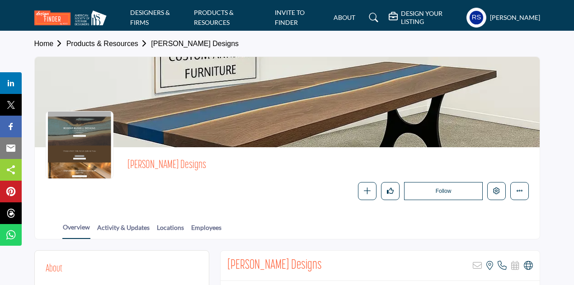
click at [401, 19] on h5 "DESIGN YOUR LISTING" at bounding box center [431, 17] width 61 height 16
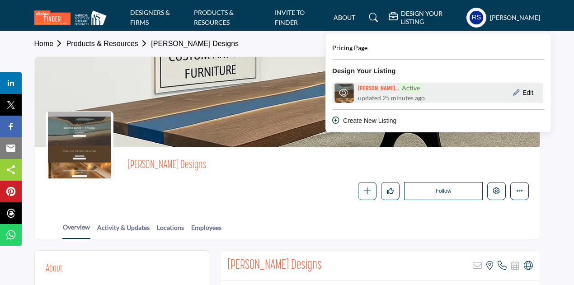
click at [379, 94] on span "updated 25 minutes ago" at bounding box center [391, 97] width 67 height 9
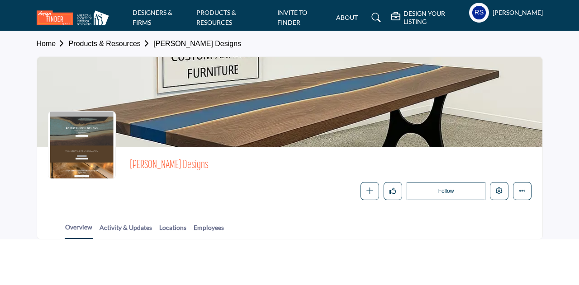
click at [425, 10] on h5 "DESIGN YOUR LISTING" at bounding box center [433, 17] width 61 height 16
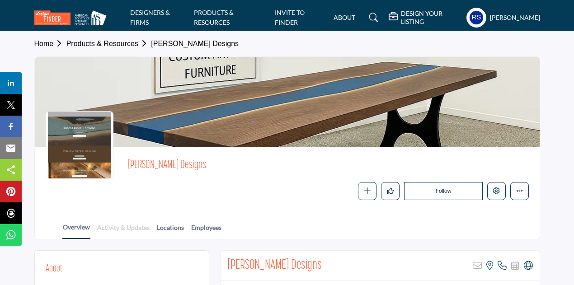
click at [128, 227] on link "Activity & Updates" at bounding box center [123, 231] width 53 height 16
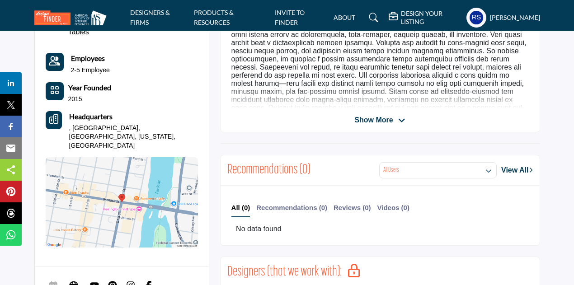
scroll to position [288, 0]
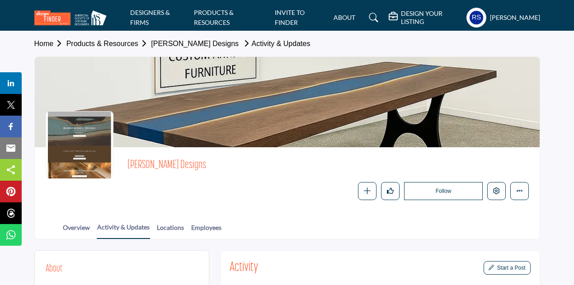
click at [76, 139] on div at bounding box center [80, 145] width 68 height 68
click at [492, 13] on h5 "[PERSON_NAME]" at bounding box center [515, 17] width 50 height 9
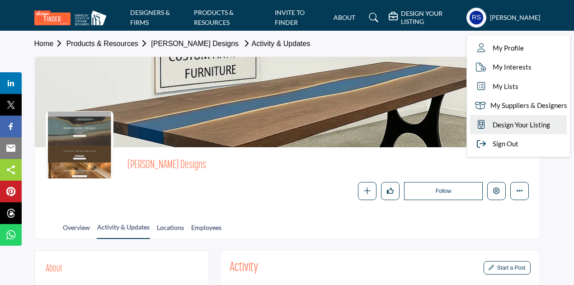
click at [494, 122] on span "Design Your Listing" at bounding box center [521, 125] width 57 height 10
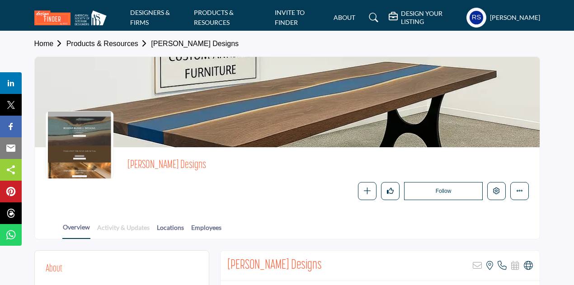
click at [121, 222] on div "Overview Activity & Updates Locations Employees" at bounding box center [298, 225] width 482 height 28
click at [118, 231] on link "Activity & Updates" at bounding box center [123, 231] width 53 height 16
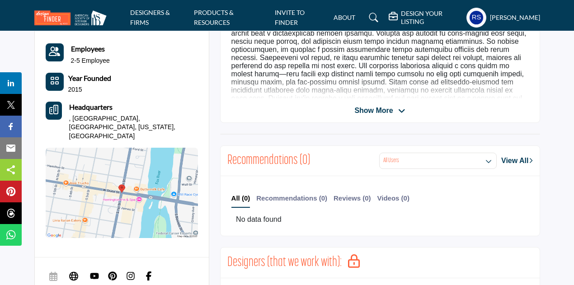
scroll to position [296, 0]
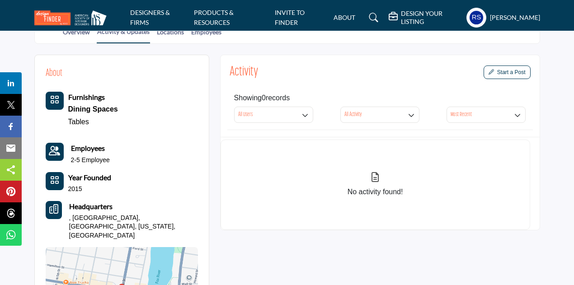
scroll to position [190, 0]
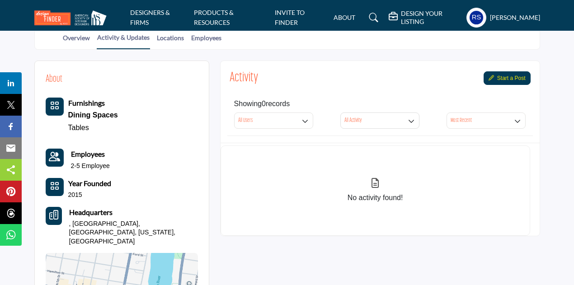
click at [513, 72] on button "Start a Post" at bounding box center [507, 78] width 47 height 14
click at [497, 81] on button "Start a Post" at bounding box center [507, 78] width 47 height 14
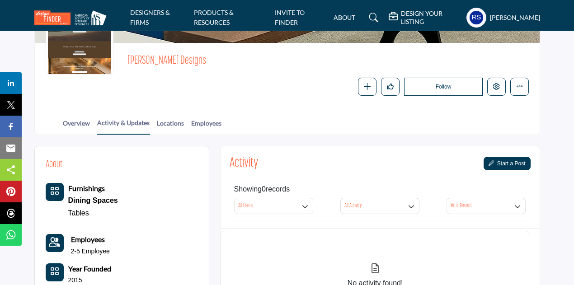
scroll to position [106, 0]
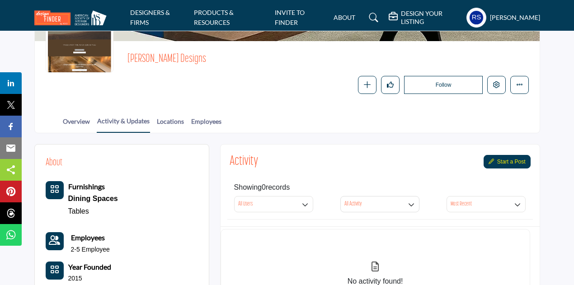
click at [497, 165] on button "Start a Post" at bounding box center [507, 162] width 47 height 14
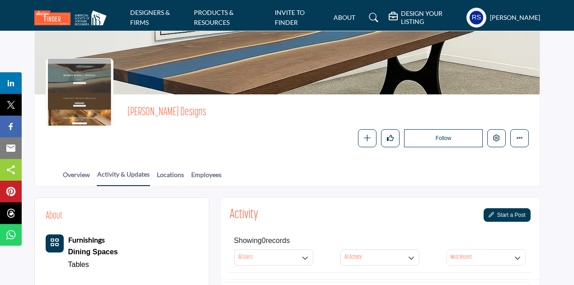
scroll to position [0, 0]
